Goal: Information Seeking & Learning: Learn about a topic

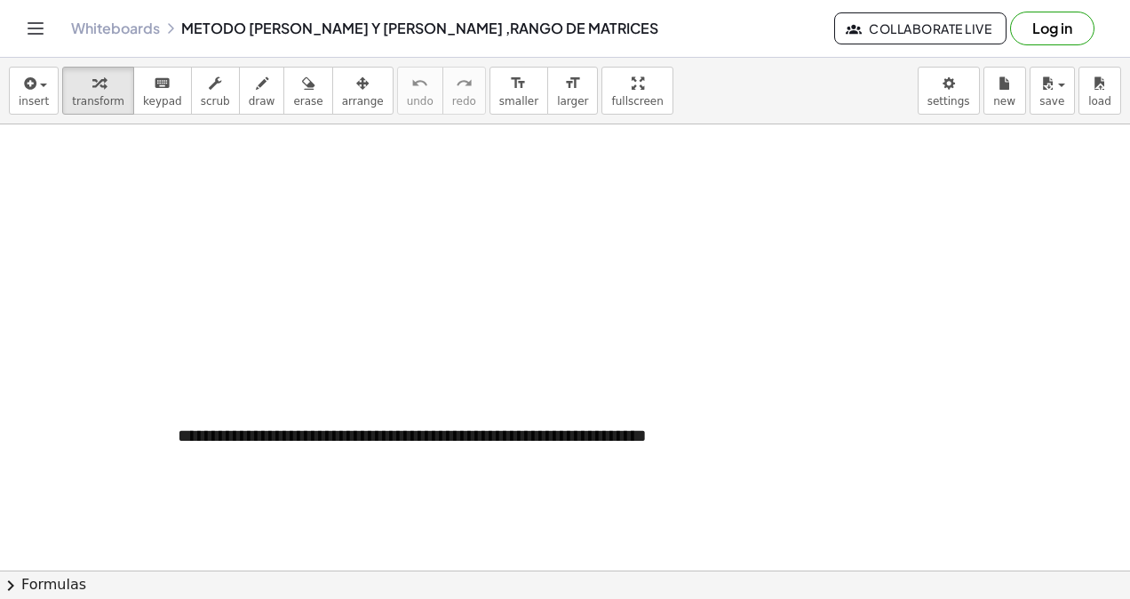
scroll to position [3375, 0]
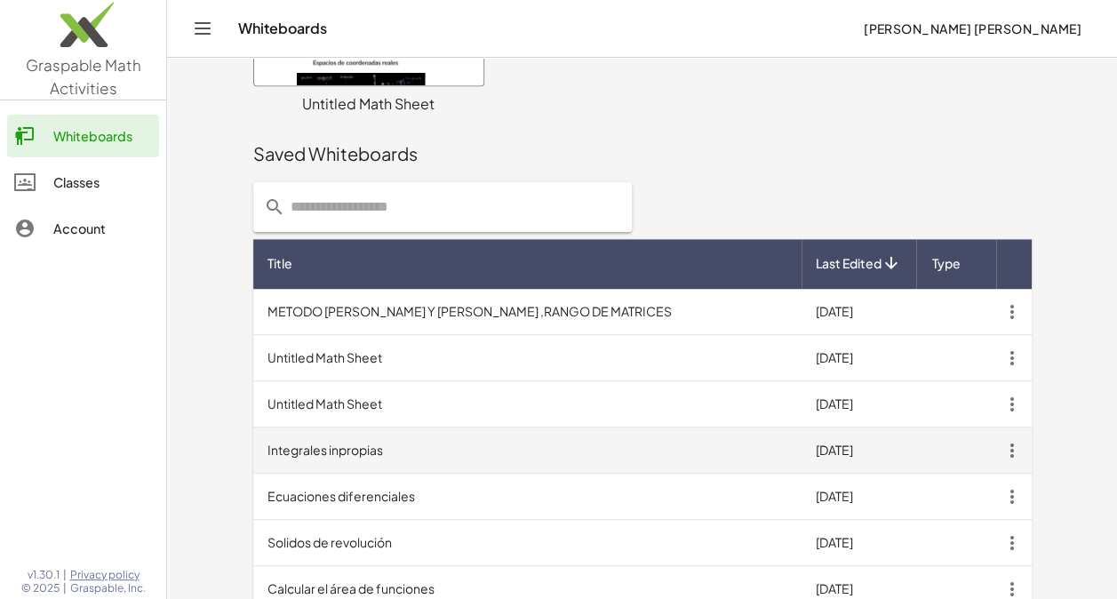
scroll to position [586, 0]
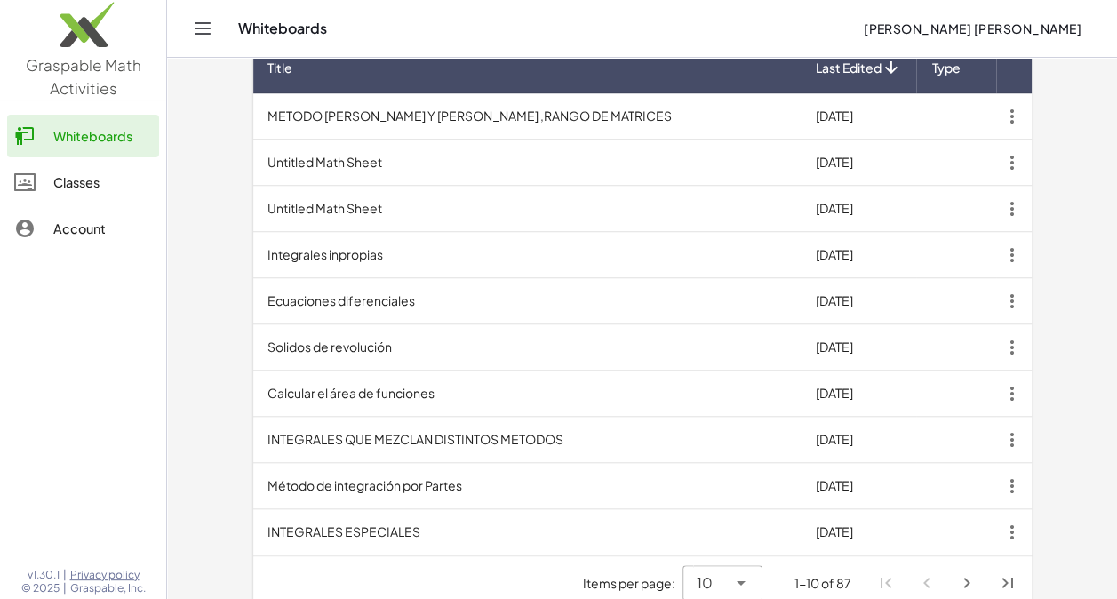
click at [749, 572] on icon at bounding box center [740, 582] width 21 height 21
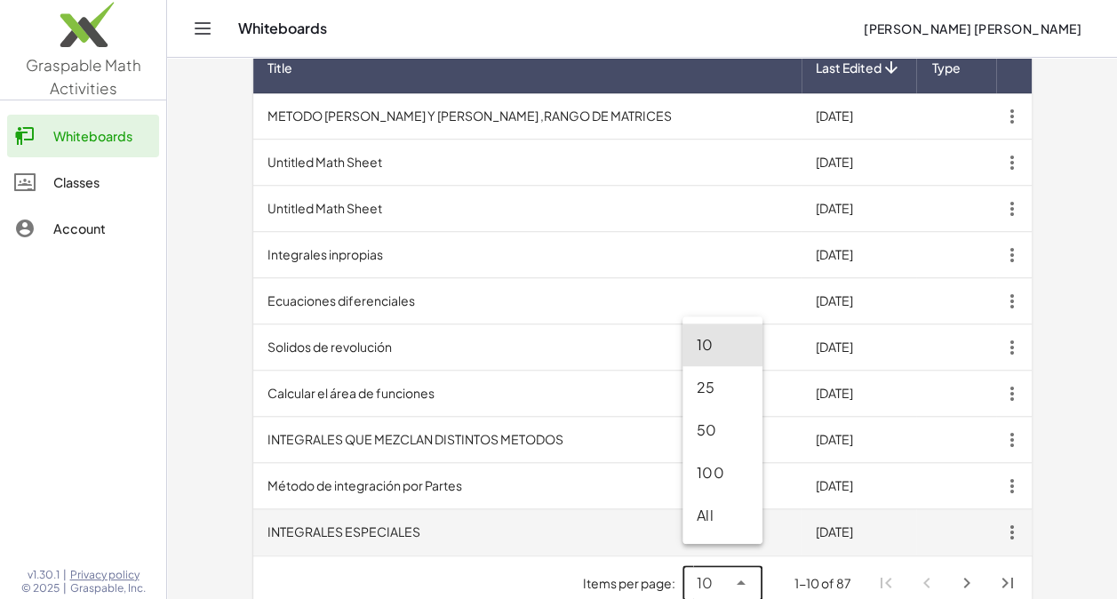
click at [711, 512] on div "All" at bounding box center [722, 515] width 52 height 21
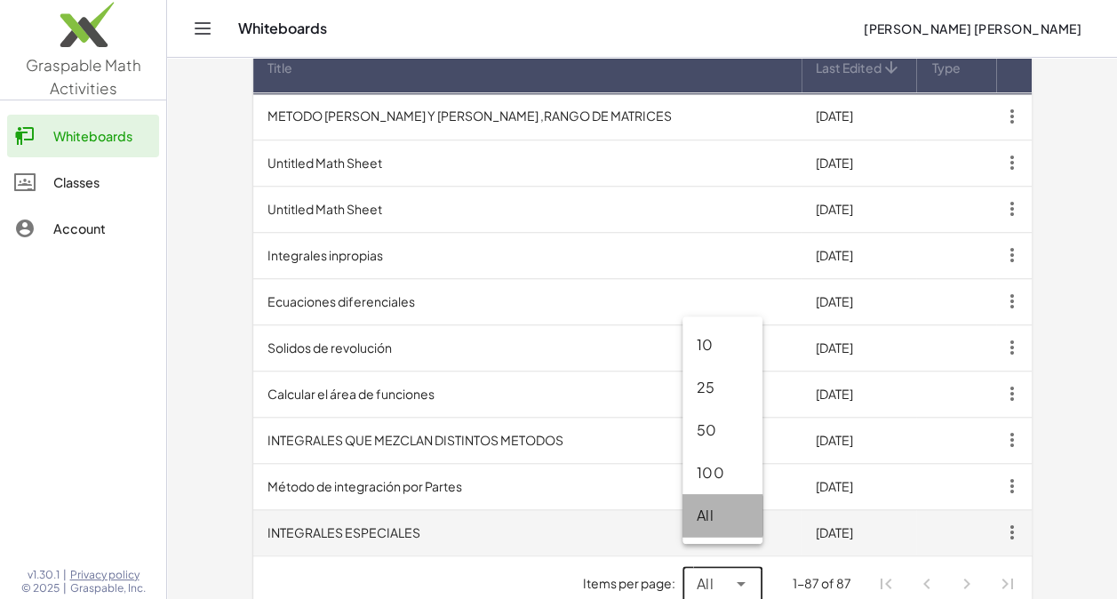
type input "**"
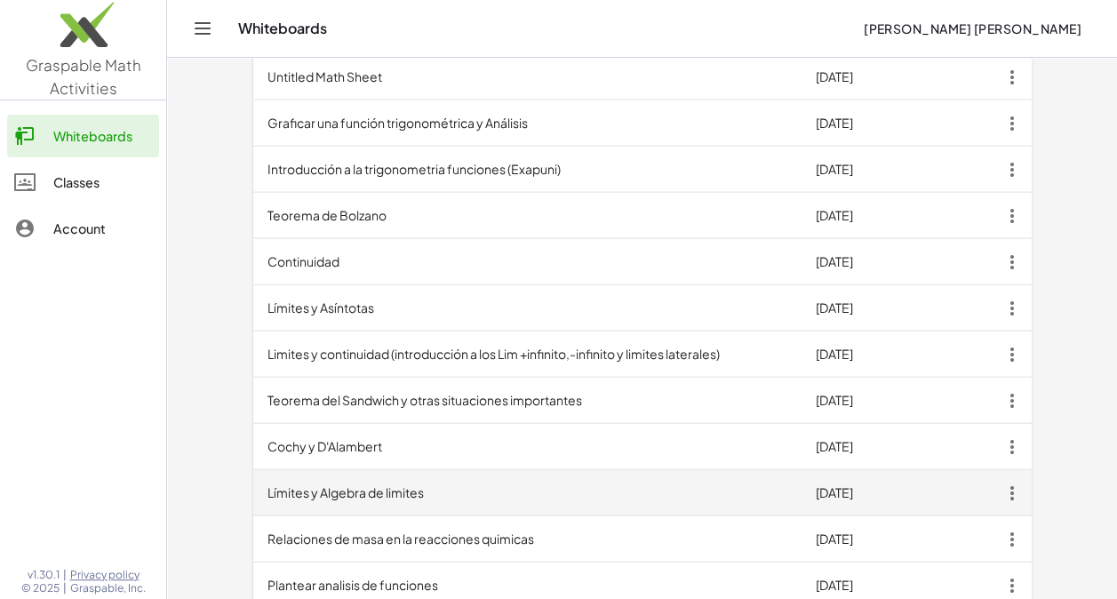
scroll to position [2007, 0]
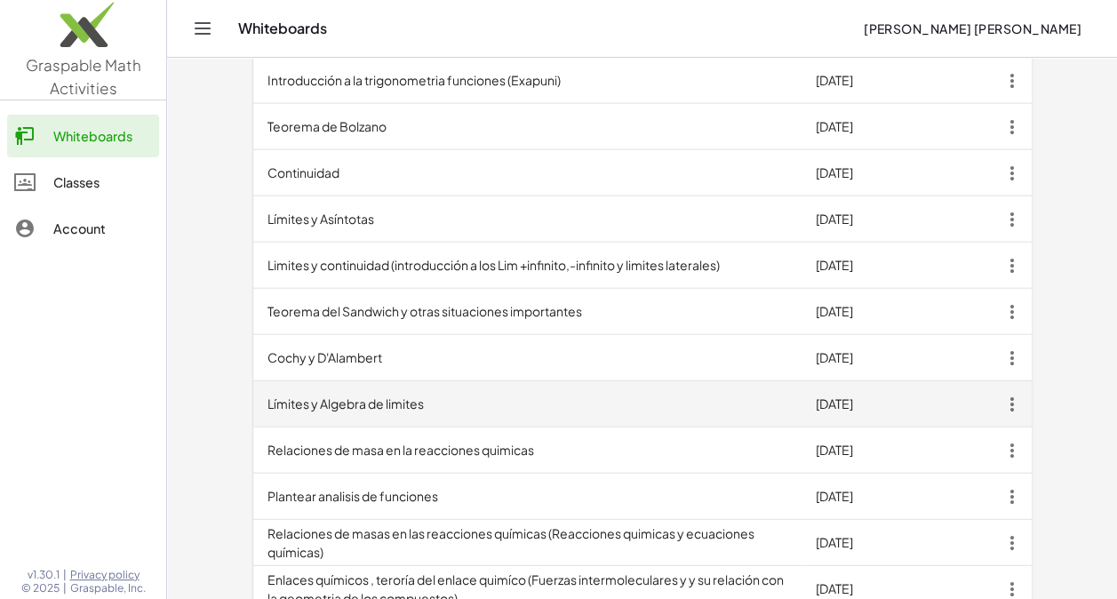
click at [337, 385] on td "Límites y Algebra de limites" at bounding box center [527, 404] width 548 height 46
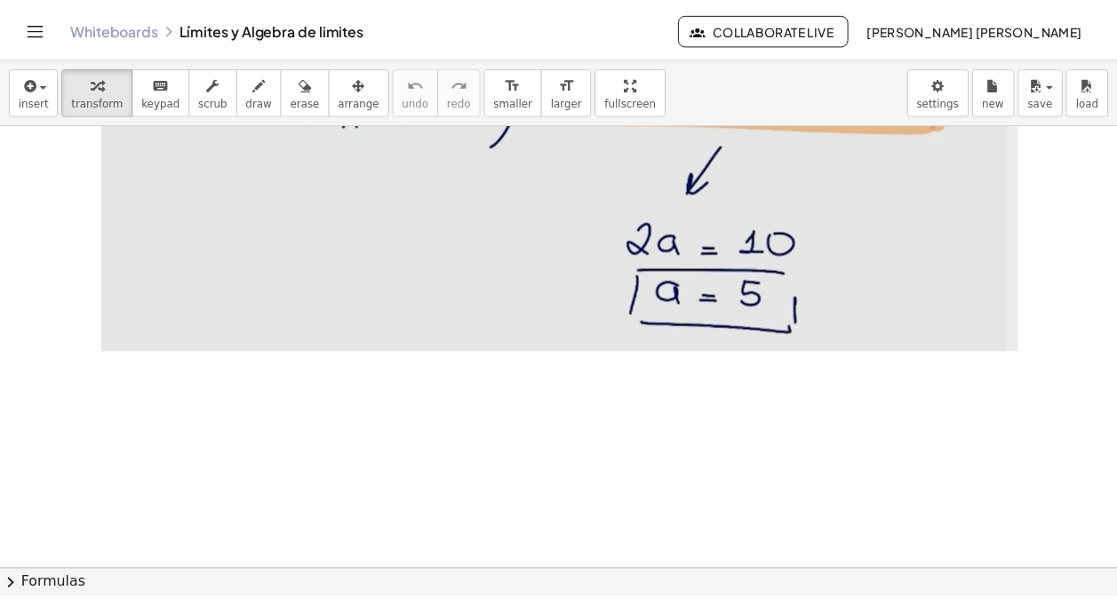
scroll to position [35112, 0]
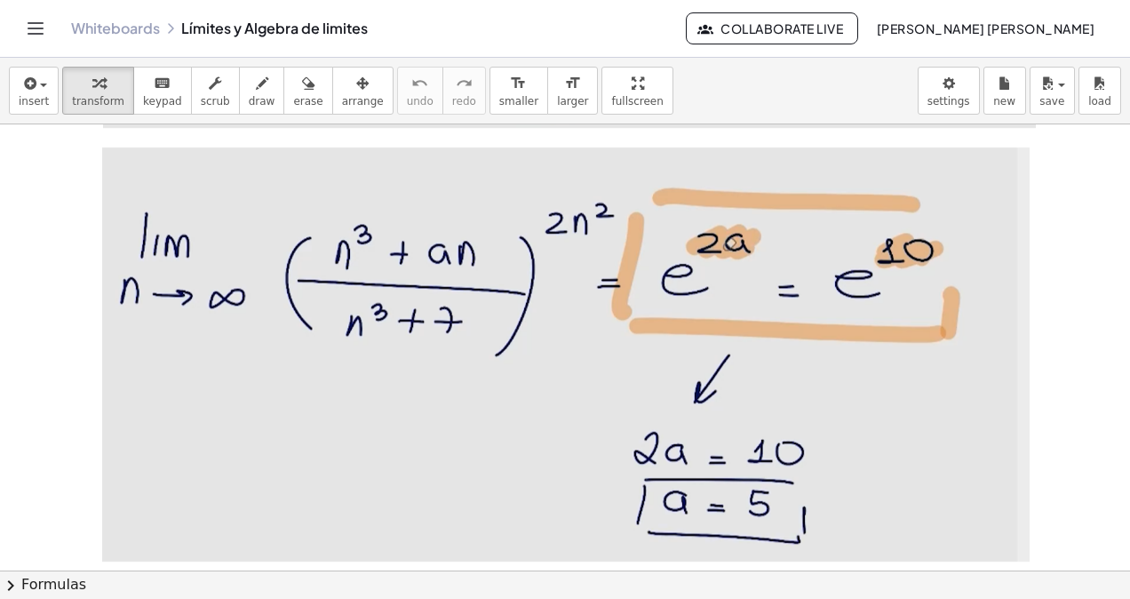
click at [140, 30] on link "Whiteboards" at bounding box center [115, 29] width 89 height 18
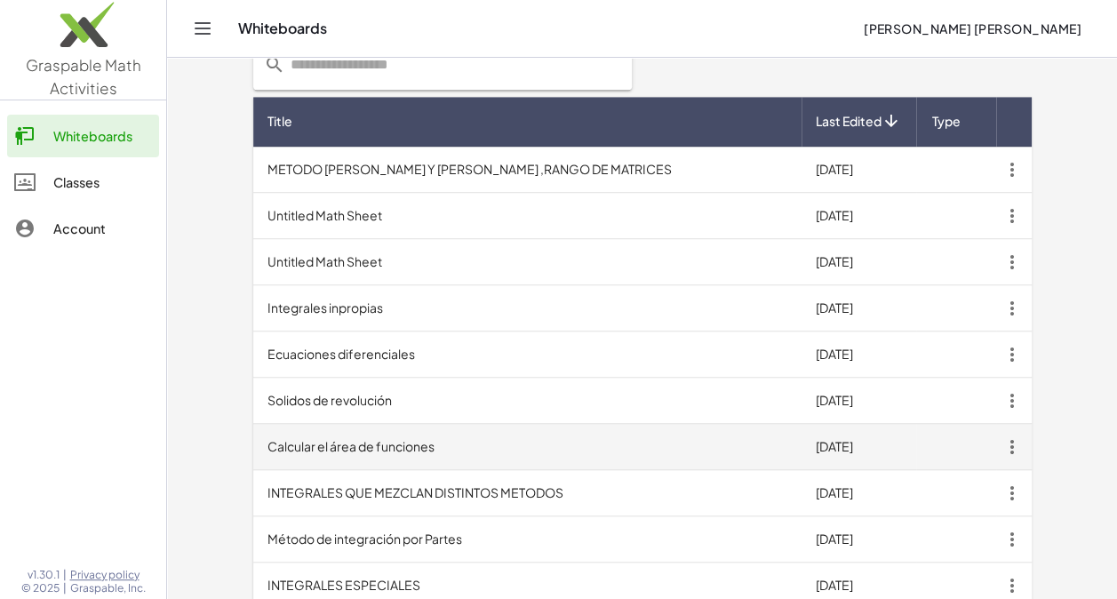
scroll to position [586, 0]
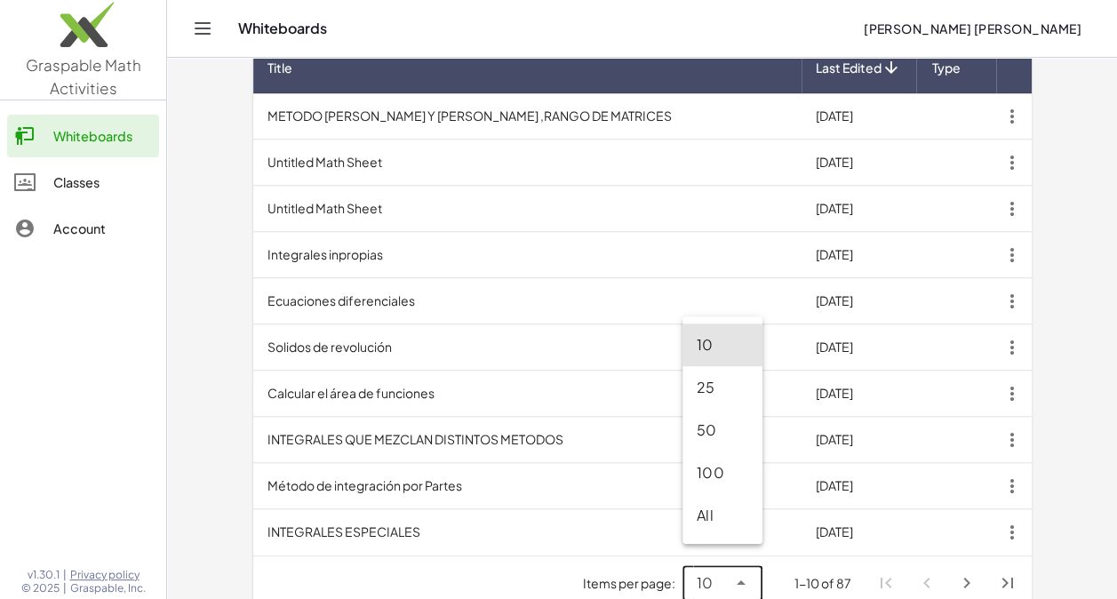
click at [757, 565] on div "10 **" at bounding box center [722, 583] width 80 height 36
click at [730, 508] on div "All" at bounding box center [722, 515] width 52 height 21
type input "**"
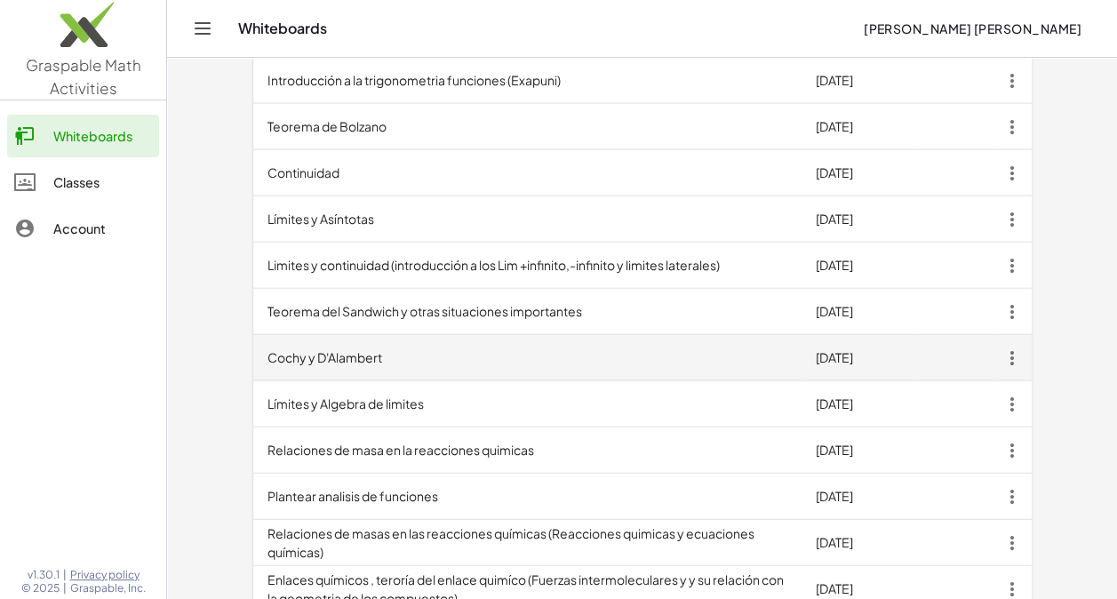
scroll to position [1919, 0]
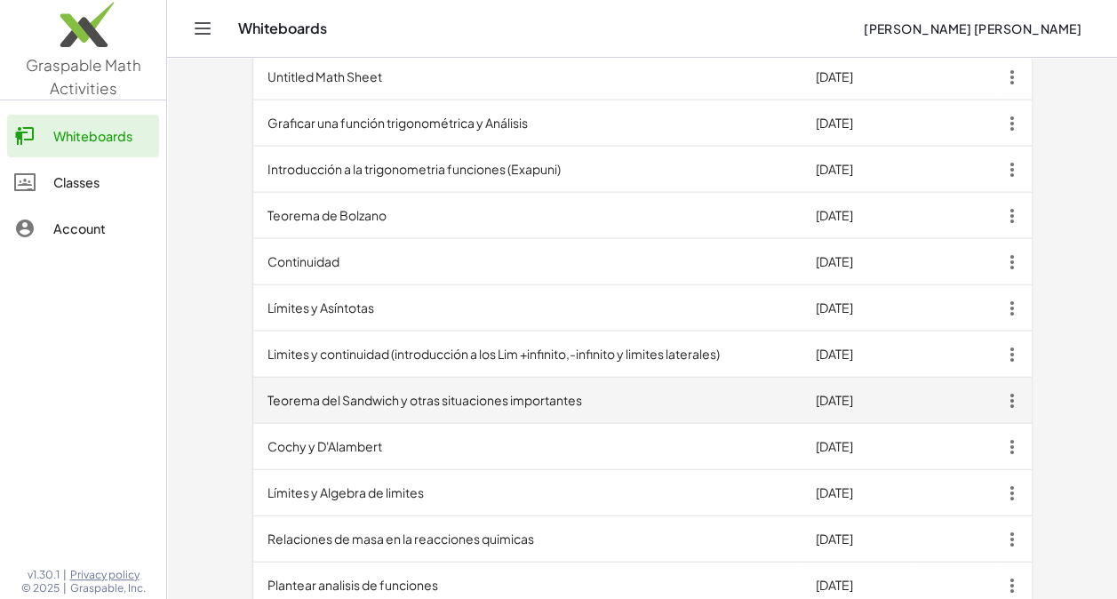
click at [574, 377] on td "Teorema del Sandwich y otras situaciones importantes" at bounding box center [527, 400] width 548 height 46
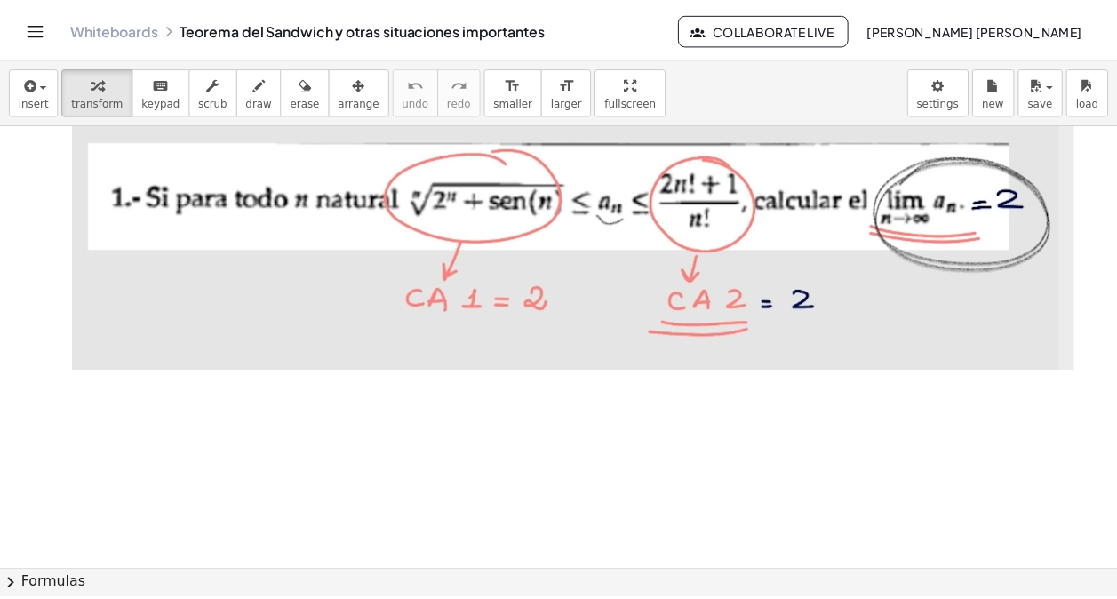
scroll to position [16375, 0]
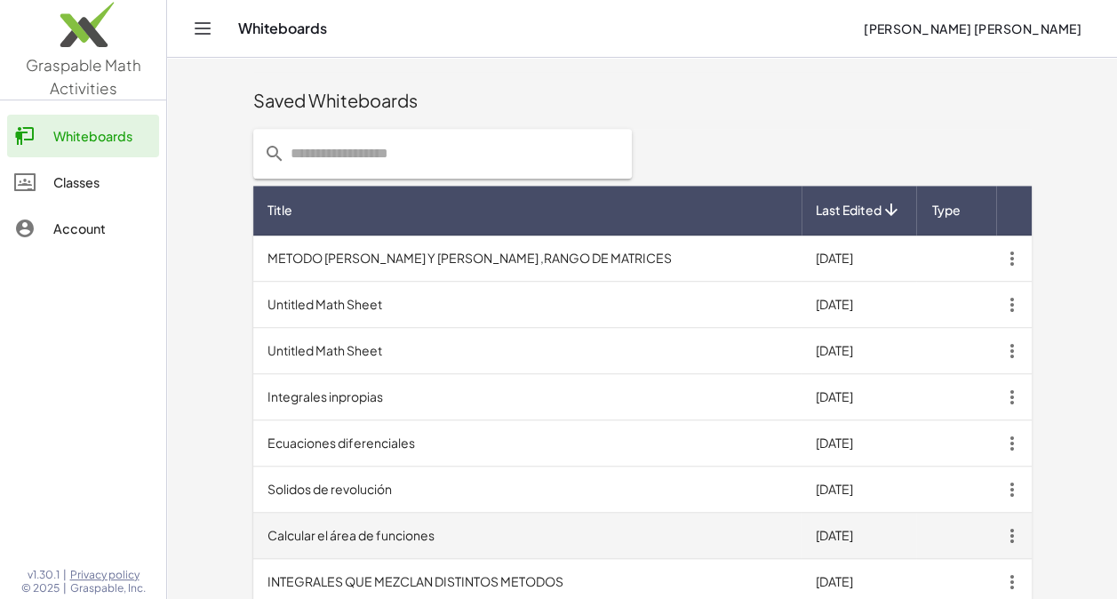
scroll to position [586, 0]
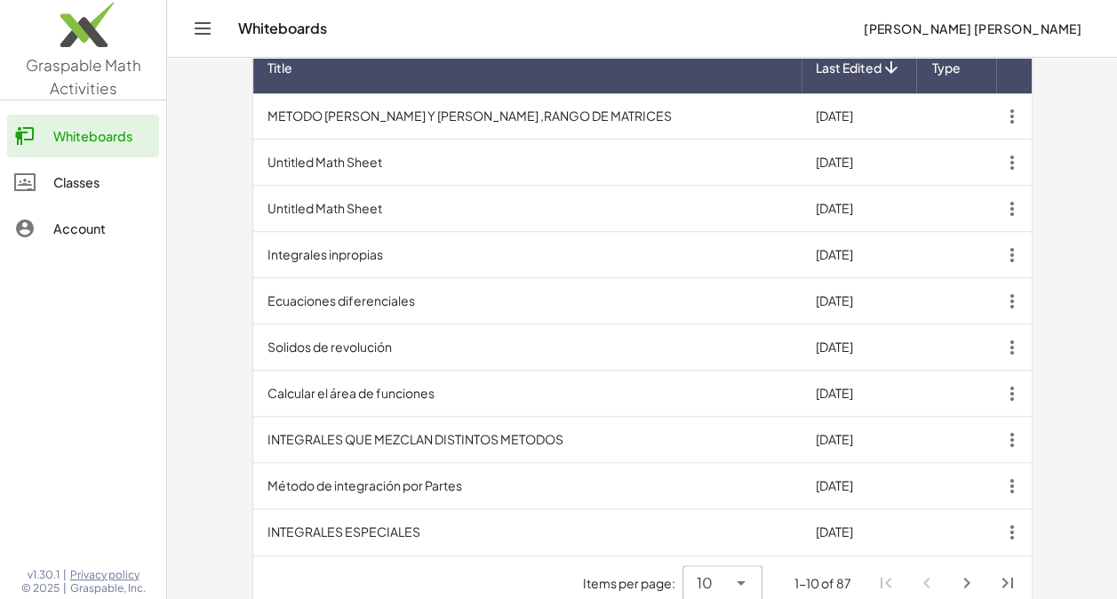
click at [744, 572] on icon at bounding box center [740, 582] width 21 height 21
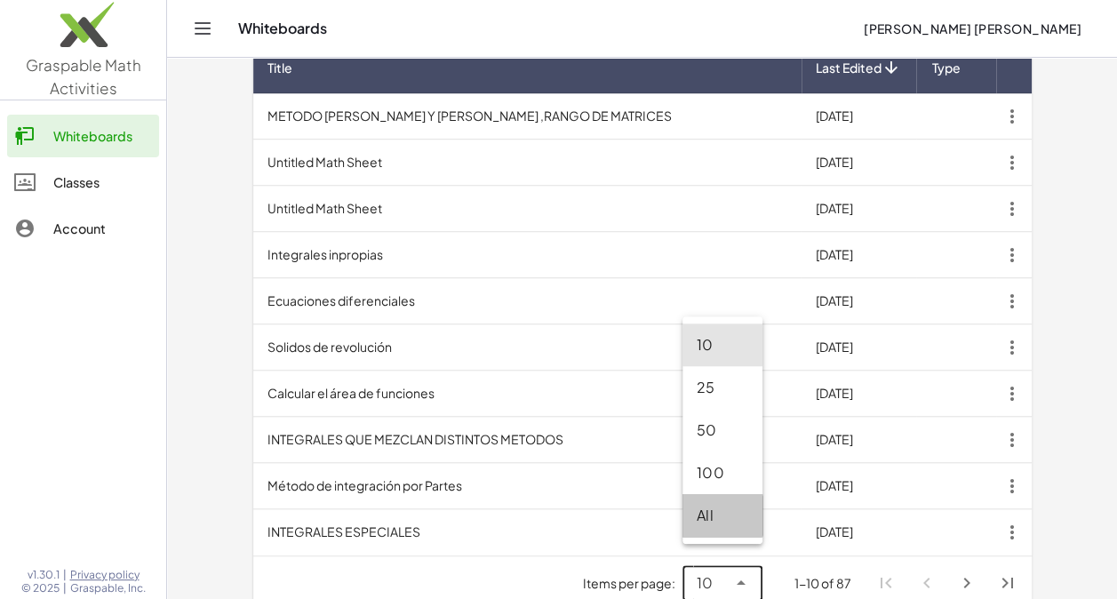
click at [712, 508] on div "All" at bounding box center [722, 515] width 52 height 21
type input "**"
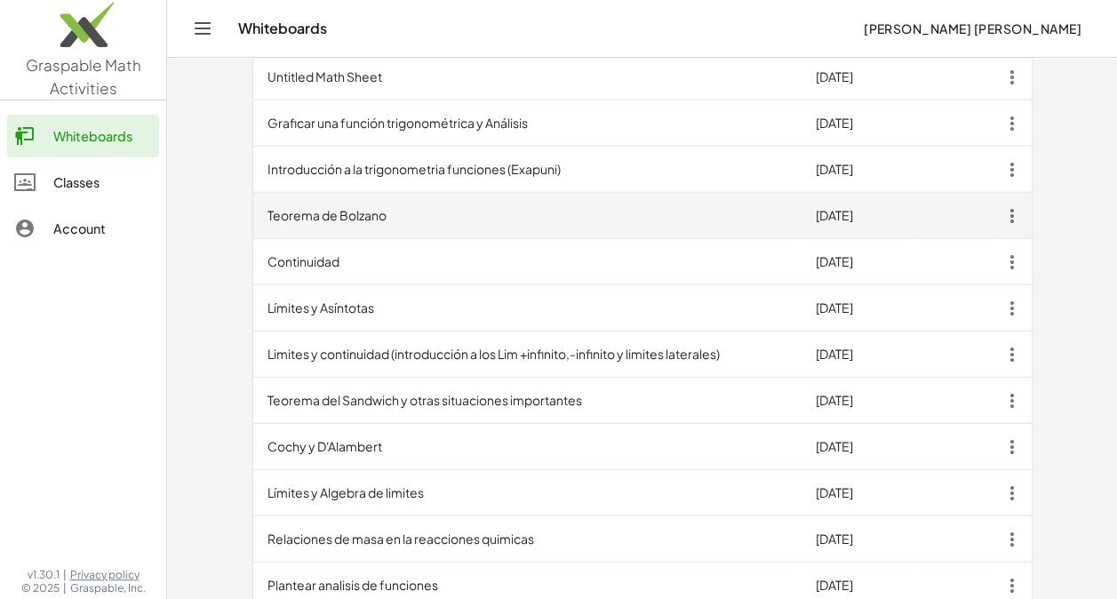
scroll to position [1830, 0]
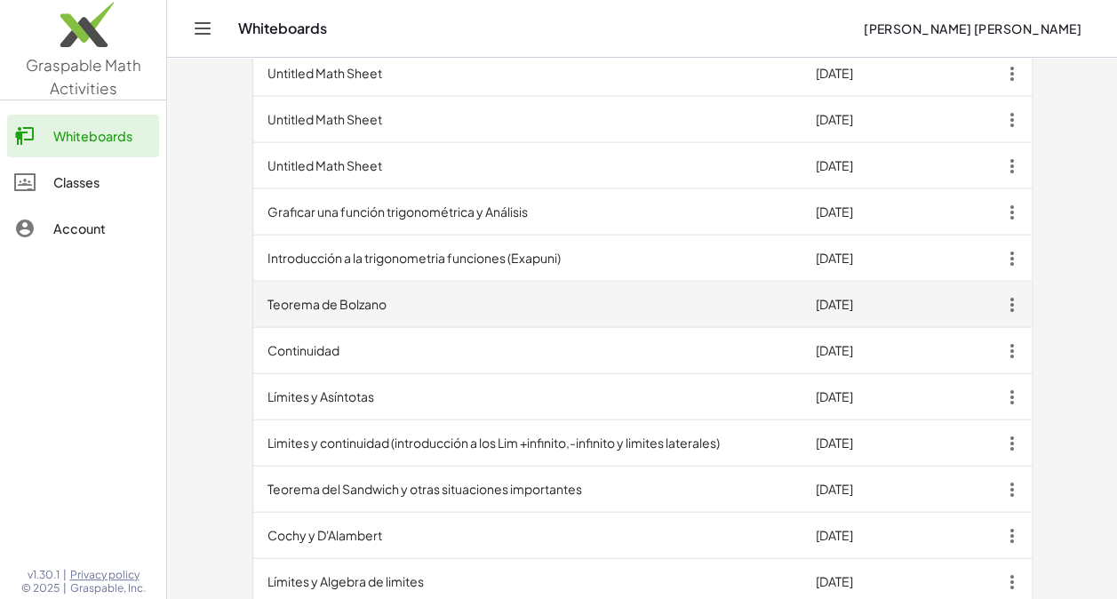
click at [331, 282] on td "Teorema de Bolzano" at bounding box center [527, 305] width 548 height 46
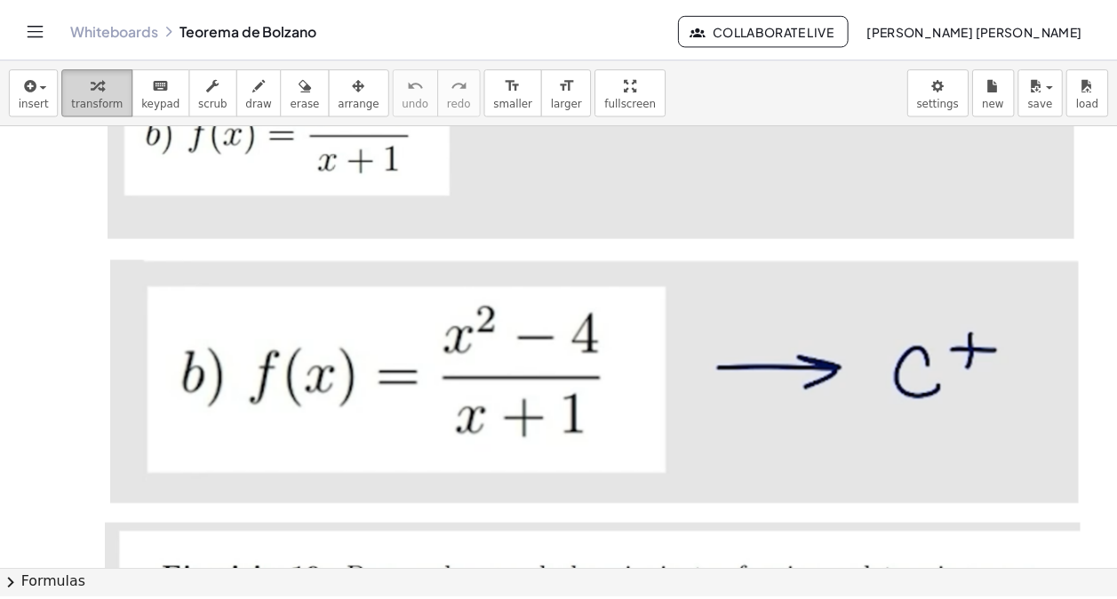
scroll to position [844, 0]
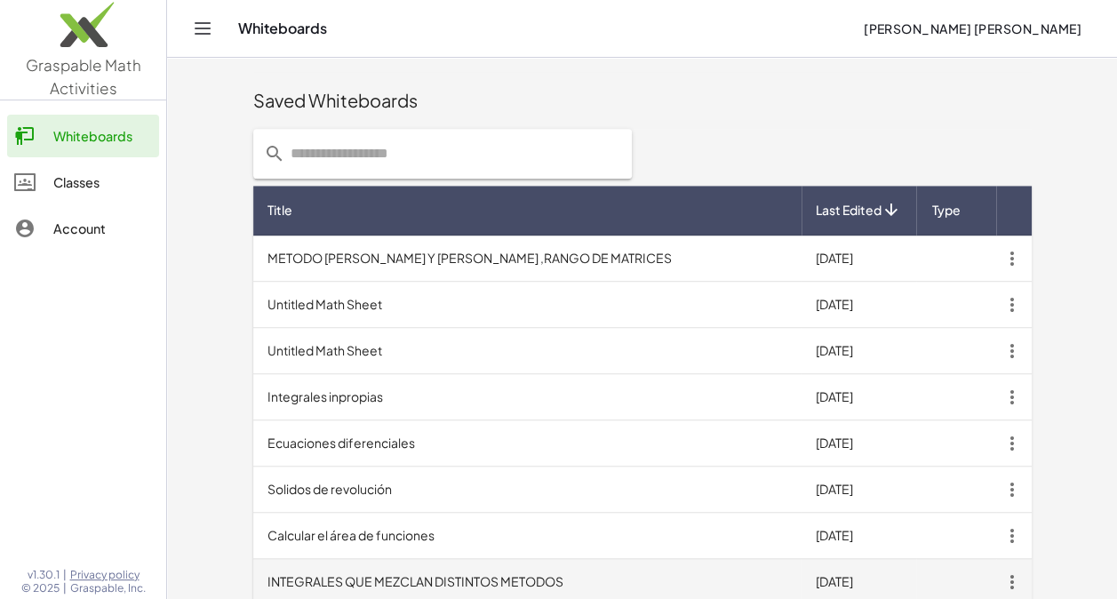
scroll to position [586, 0]
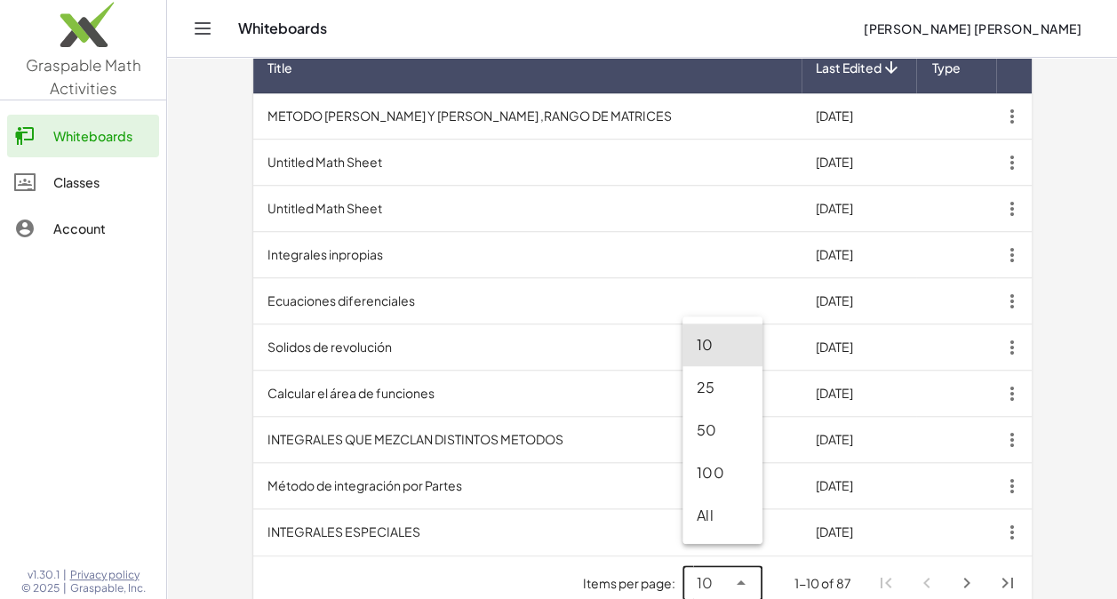
click at [744, 572] on icon at bounding box center [740, 582] width 21 height 21
click at [729, 521] on div "All" at bounding box center [722, 515] width 52 height 21
type input "**"
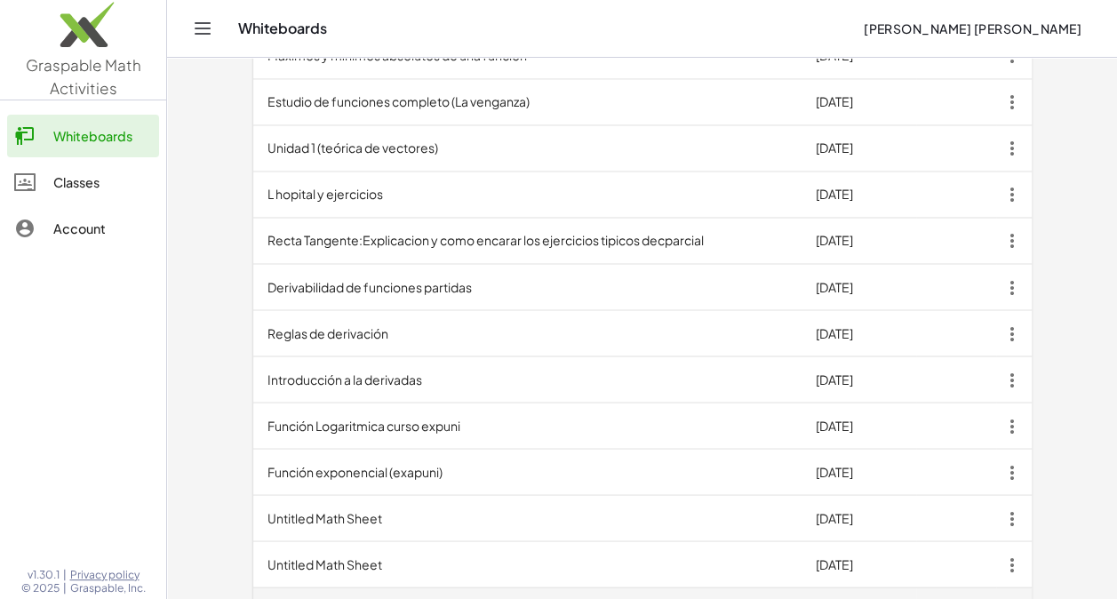
scroll to position [1474, 0]
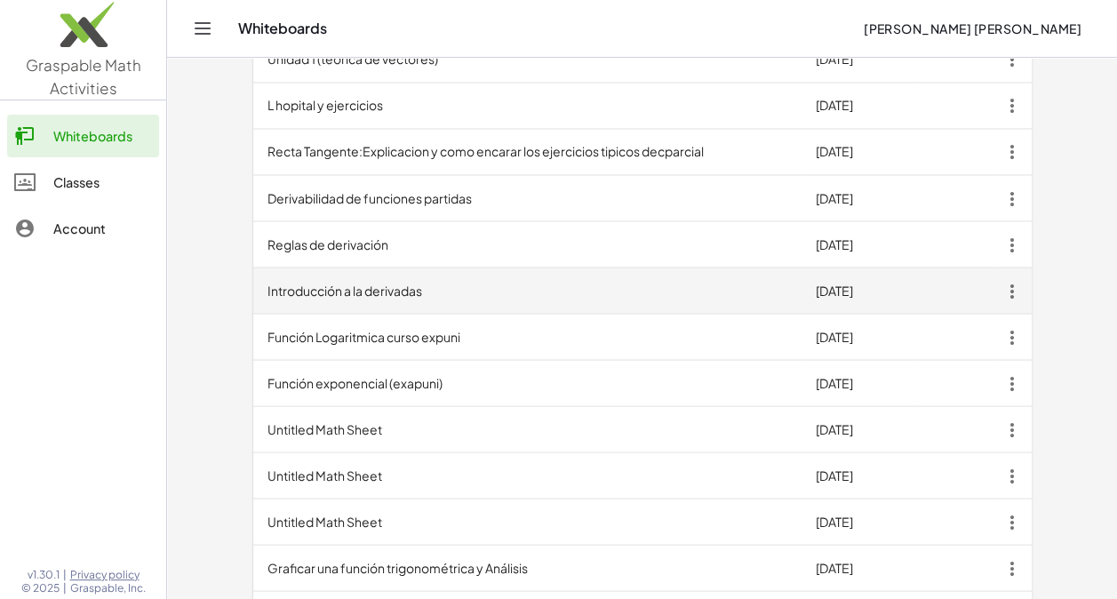
click at [377, 267] on td "Introducción a la derivadas" at bounding box center [527, 290] width 548 height 46
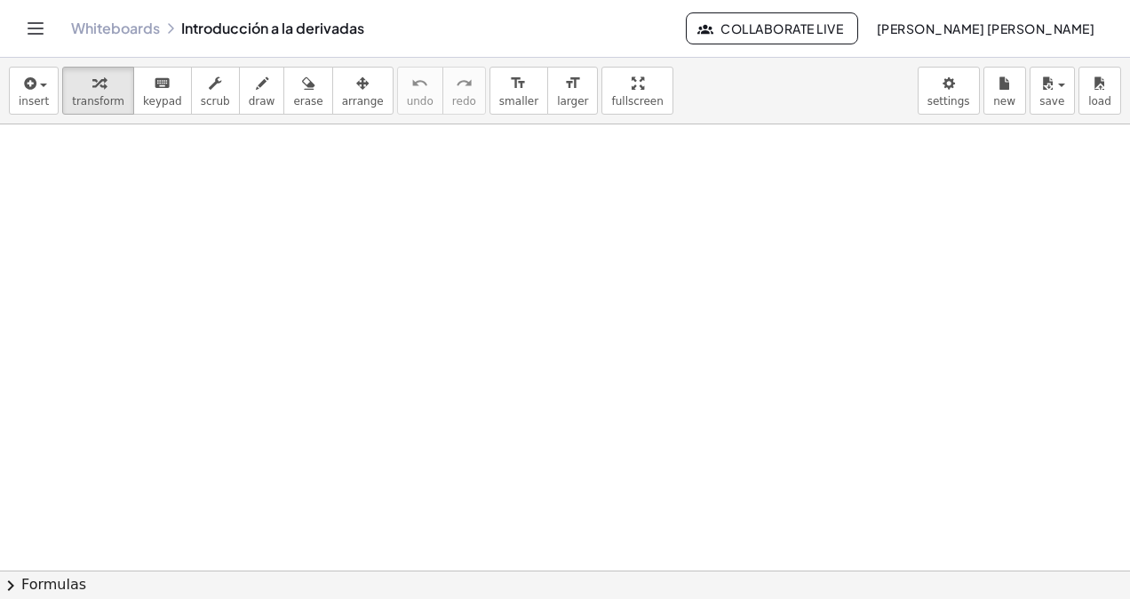
scroll to position [7333, 0]
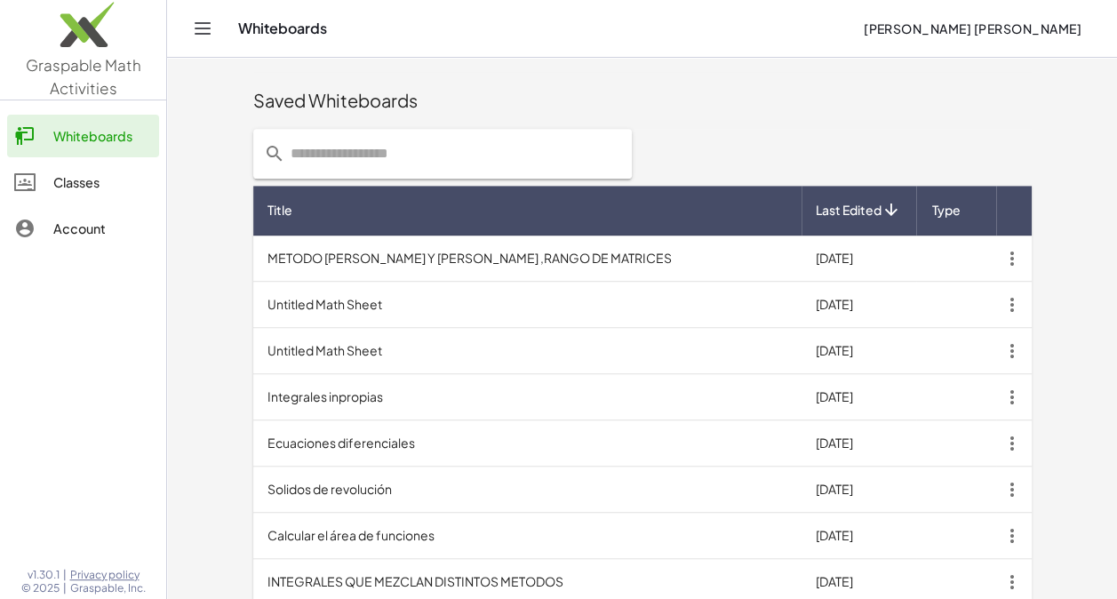
scroll to position [586, 0]
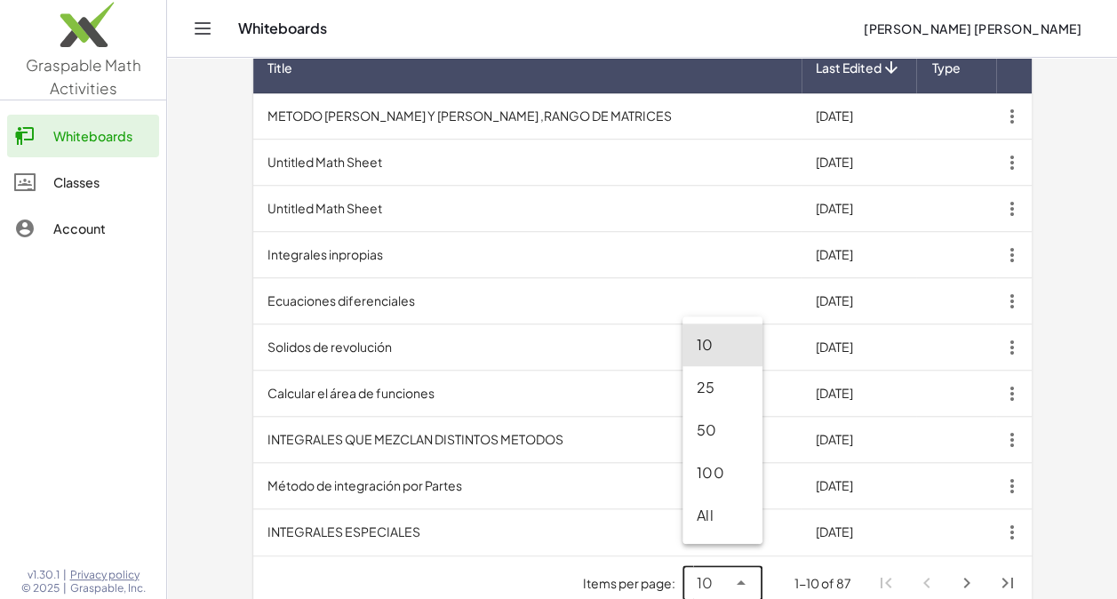
click at [733, 572] on div at bounding box center [739, 583] width 25 height 36
click at [710, 509] on div "All" at bounding box center [722, 515] width 52 height 21
type input "**"
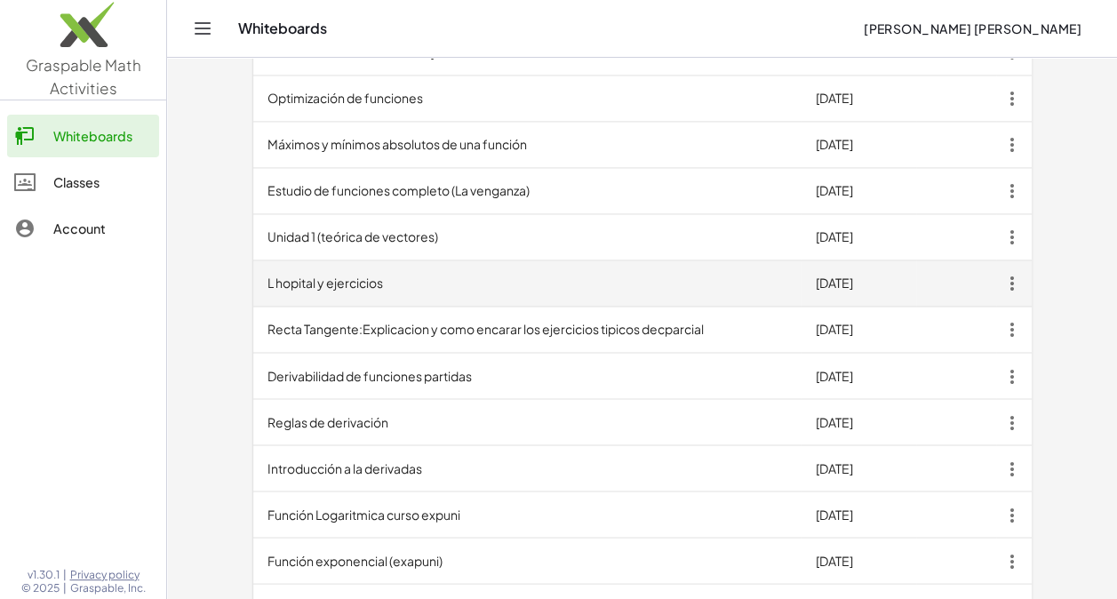
scroll to position [1208, 0]
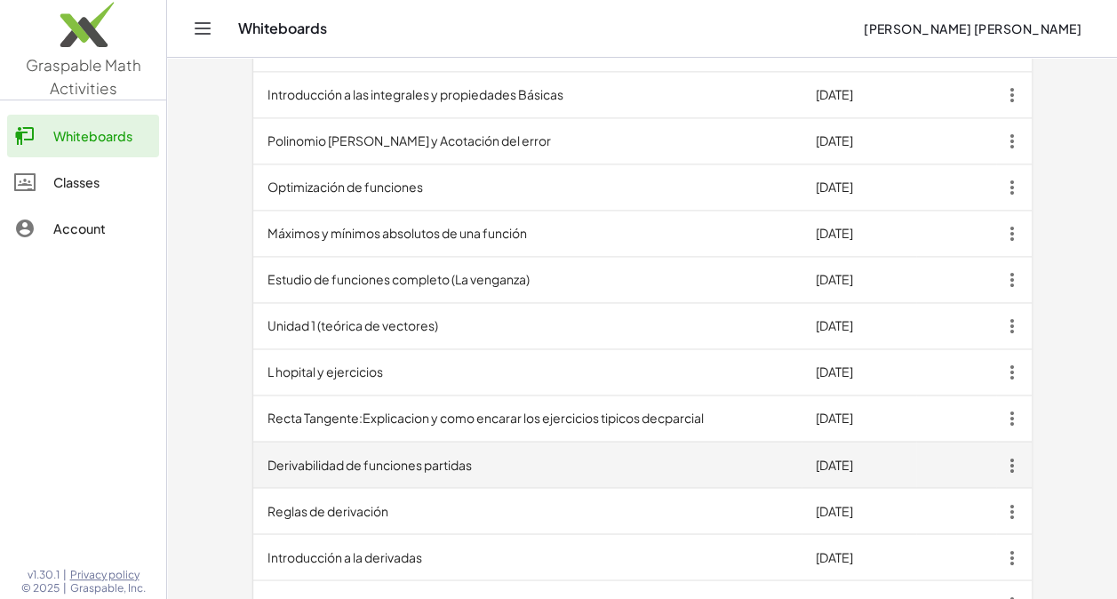
click at [462, 441] on td "Derivabilidad de funciones partidas" at bounding box center [527, 464] width 548 height 46
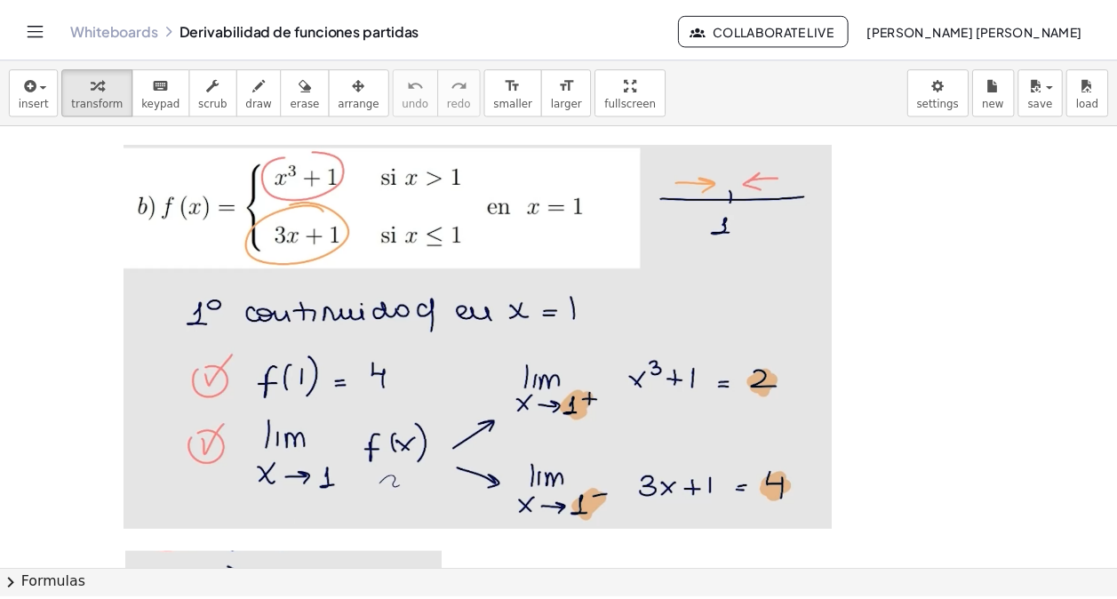
scroll to position [13907, 0]
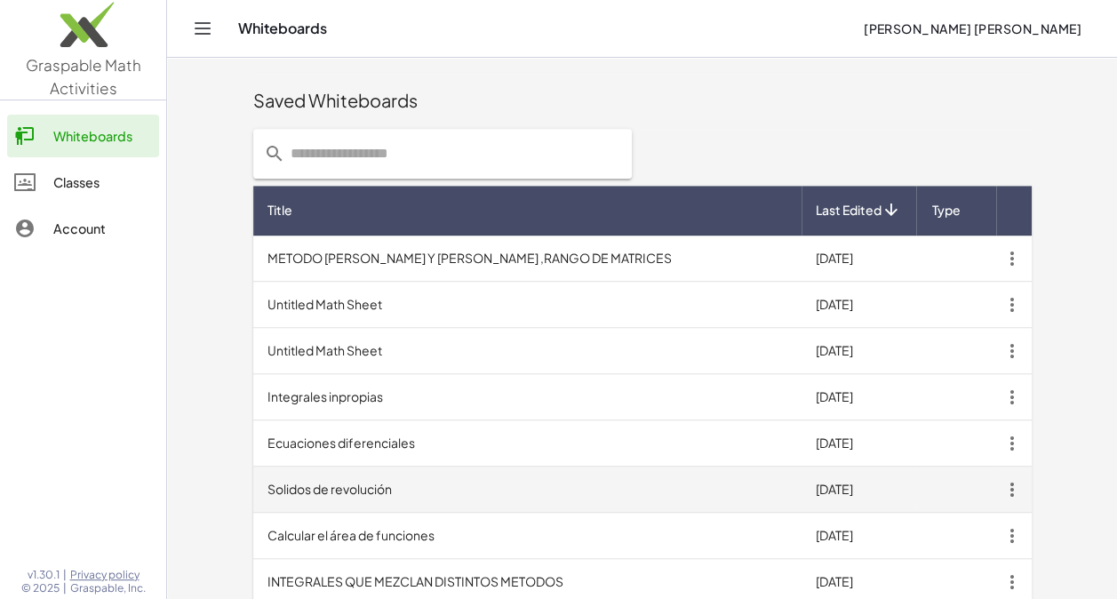
scroll to position [586, 0]
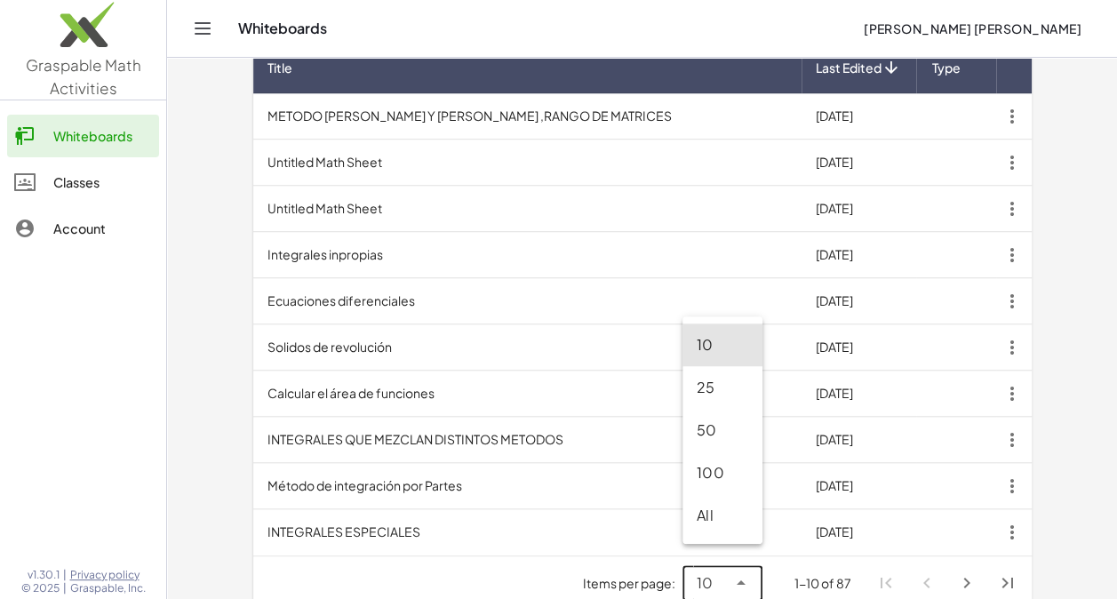
click at [757, 565] on div "10 **" at bounding box center [722, 583] width 80 height 36
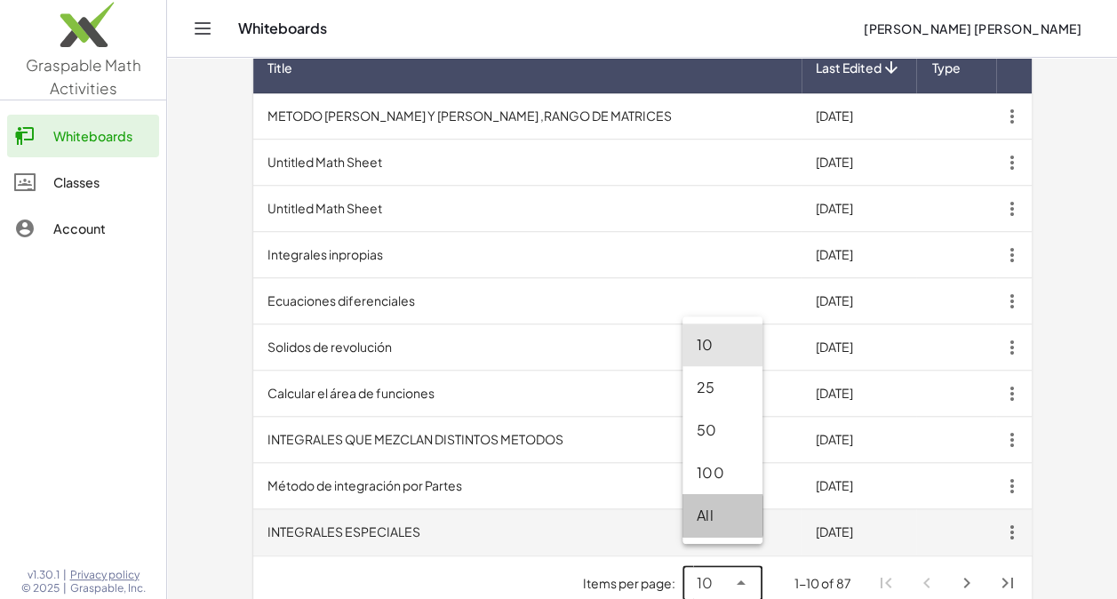
click at [721, 519] on div "All" at bounding box center [722, 515] width 52 height 21
type input "**"
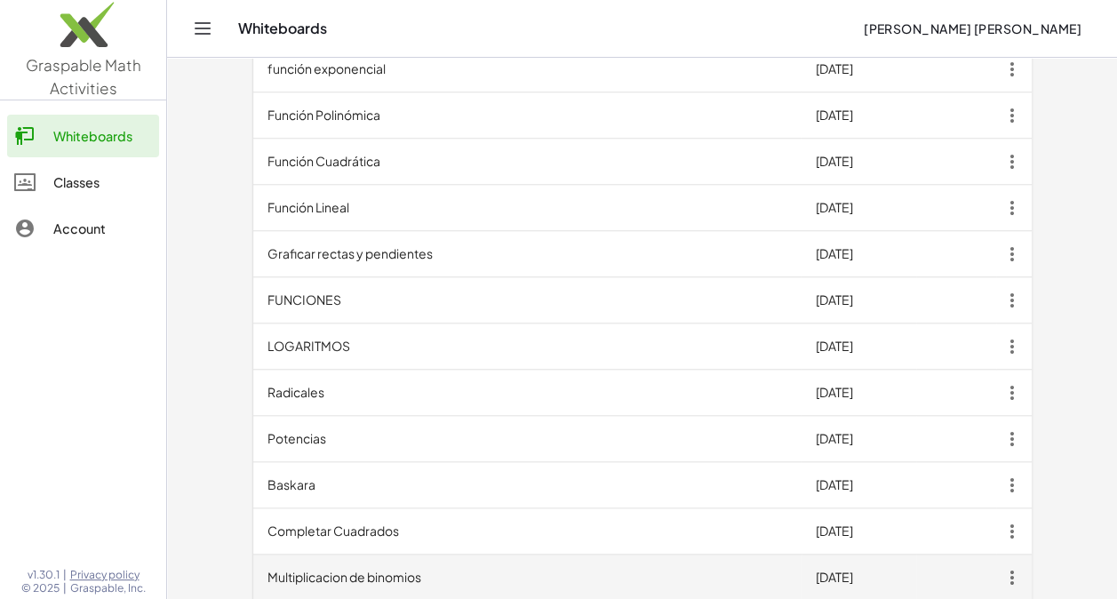
scroll to position [4143, 0]
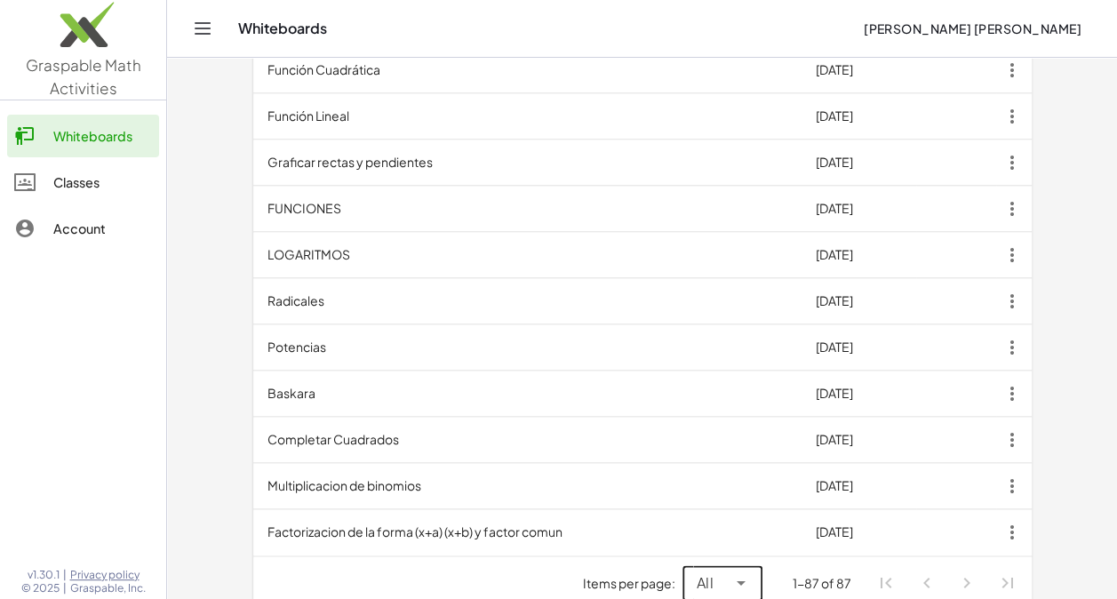
click at [748, 572] on icon at bounding box center [740, 582] width 21 height 21
click at [750, 572] on icon at bounding box center [740, 582] width 21 height 21
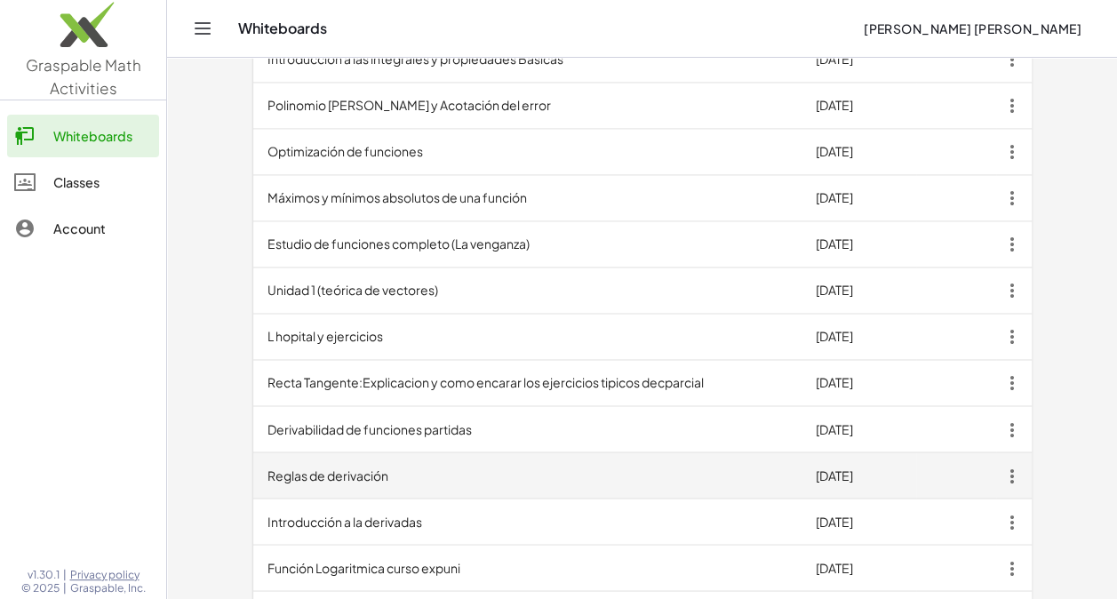
scroll to position [1421, 0]
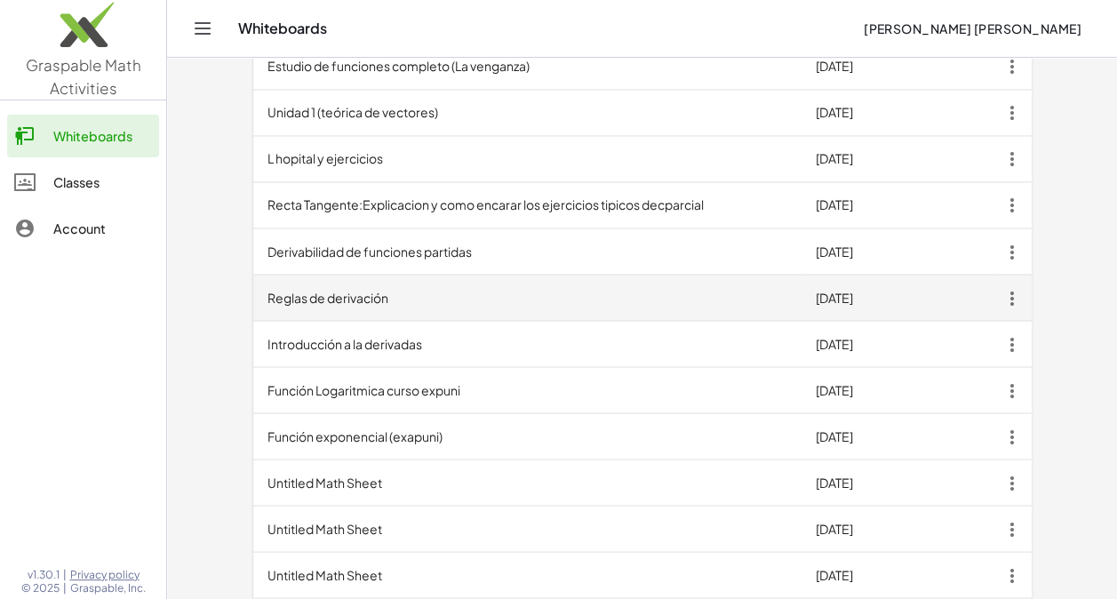
click at [387, 277] on td "Reglas de derivación" at bounding box center [527, 297] width 548 height 46
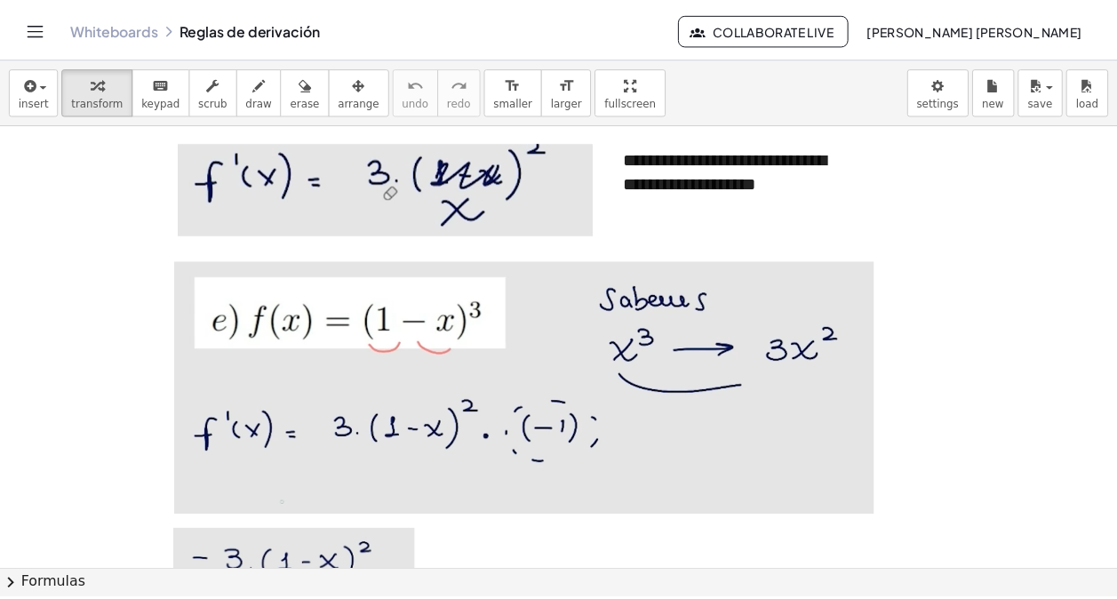
scroll to position [7633, 0]
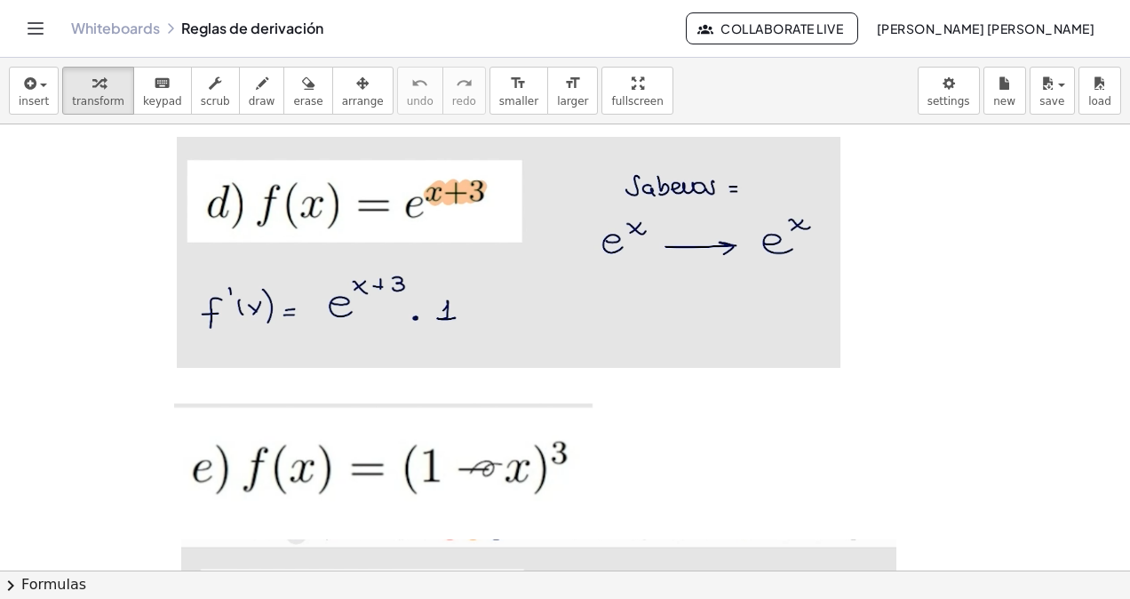
click at [137, 33] on link "Whiteboards" at bounding box center [115, 29] width 89 height 18
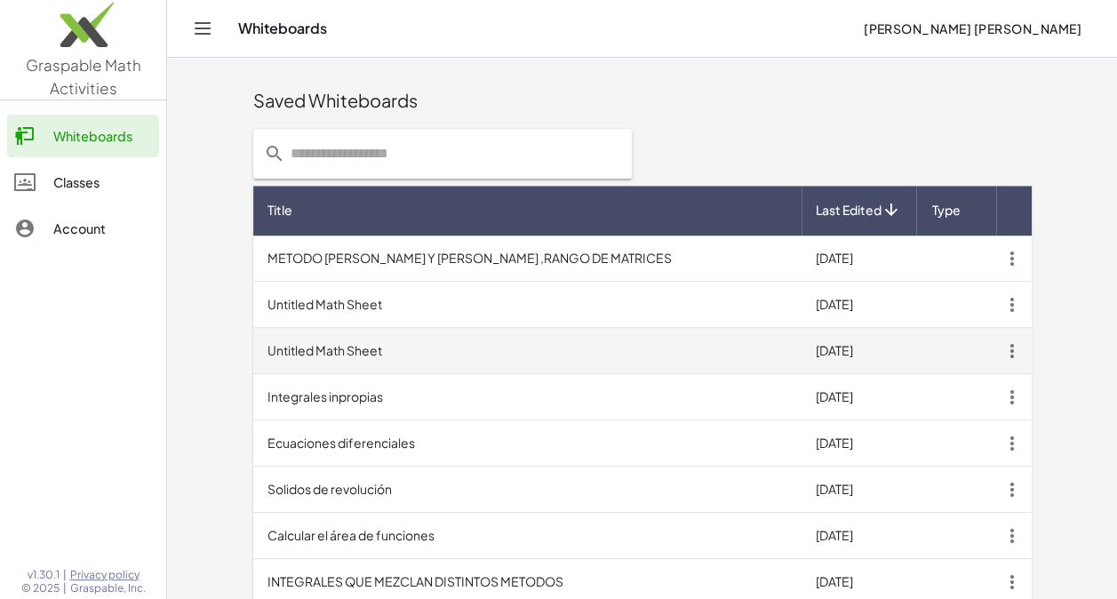
scroll to position [586, 0]
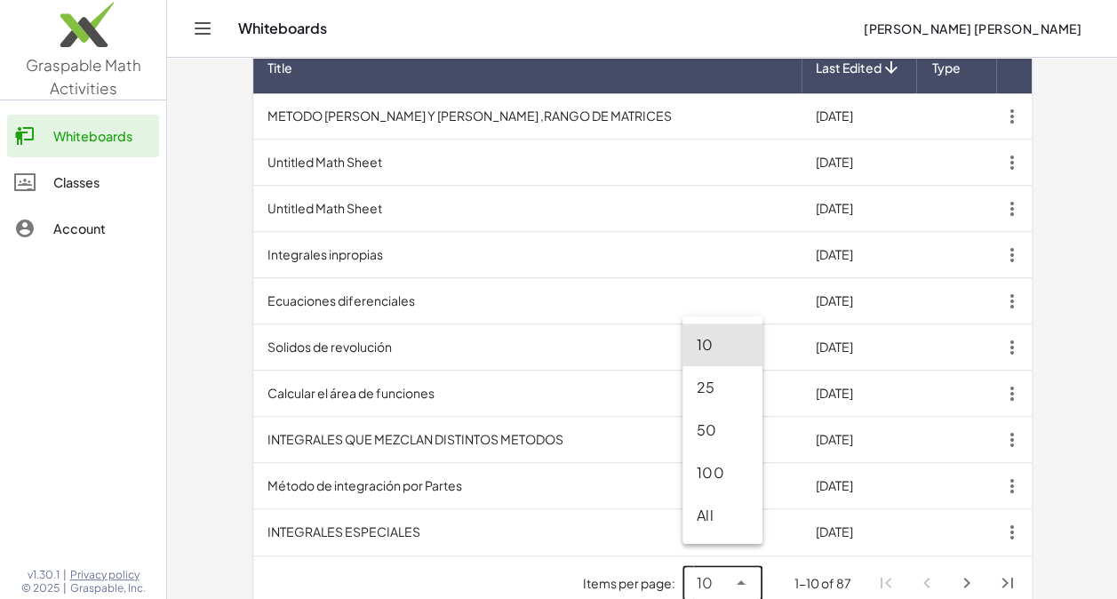
click at [746, 572] on icon at bounding box center [740, 582] width 21 height 21
click at [696, 526] on div "All" at bounding box center [722, 515] width 80 height 43
type input "**"
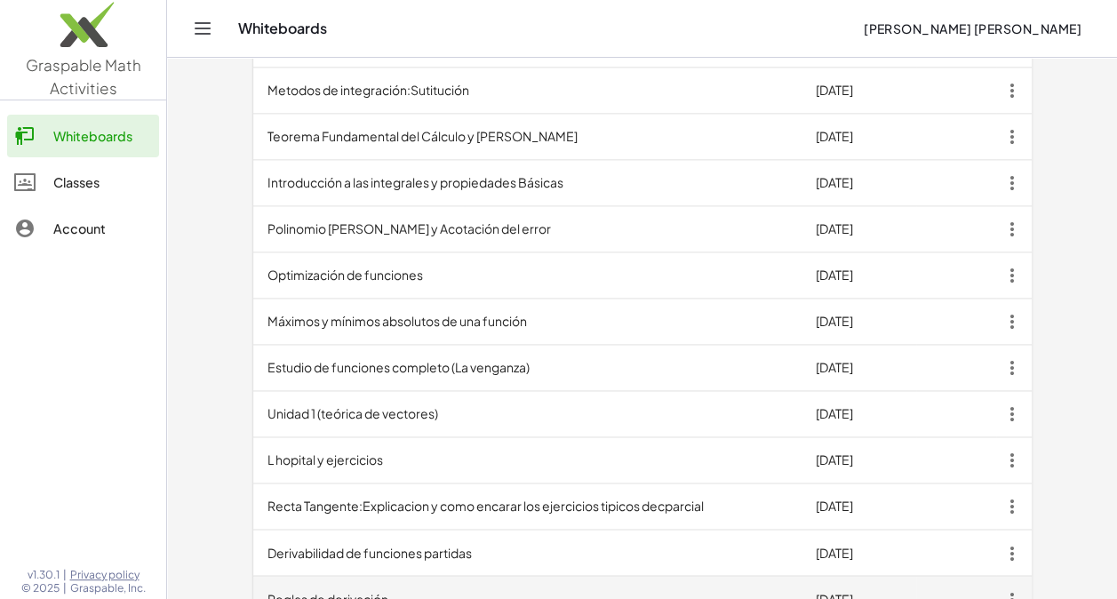
scroll to position [1298, 0]
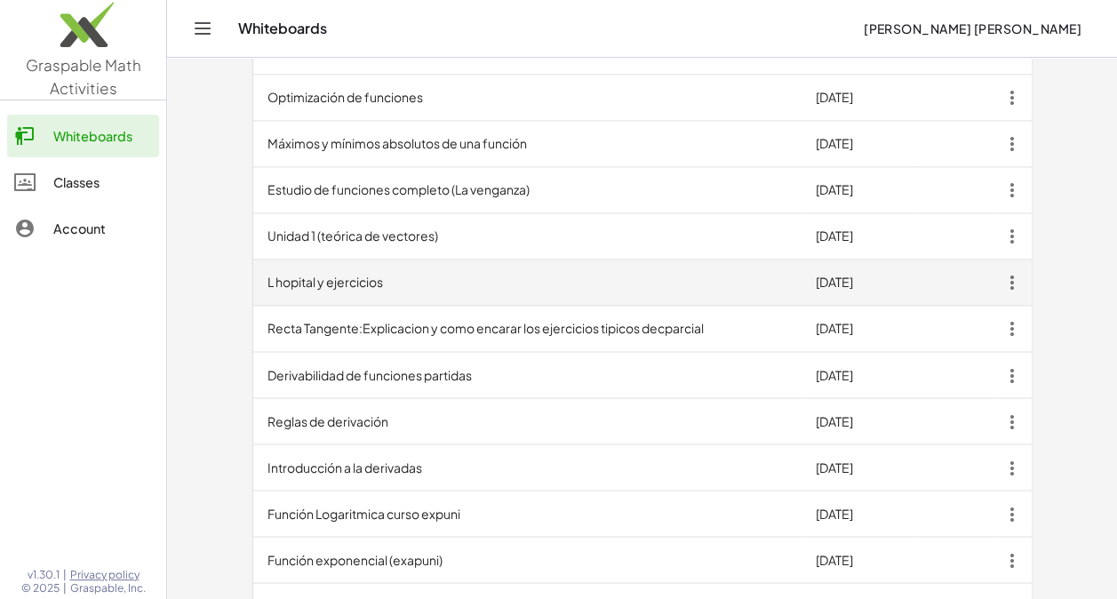
click at [370, 270] on td "L hopital y ejercicios" at bounding box center [527, 282] width 548 height 46
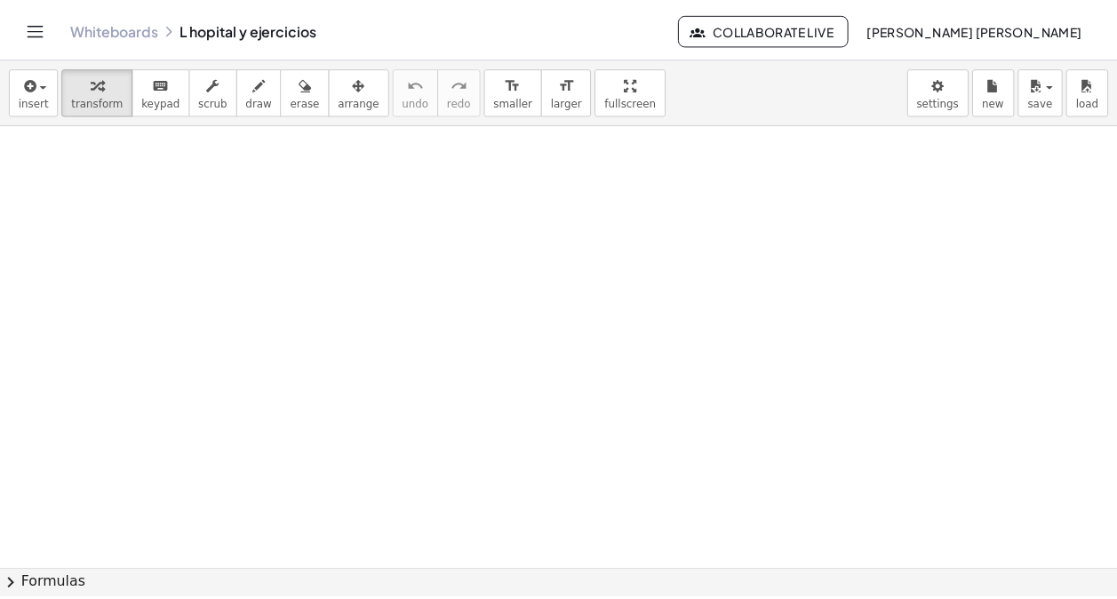
scroll to position [74660, 0]
